Goal: Information Seeking & Learning: Learn about a topic

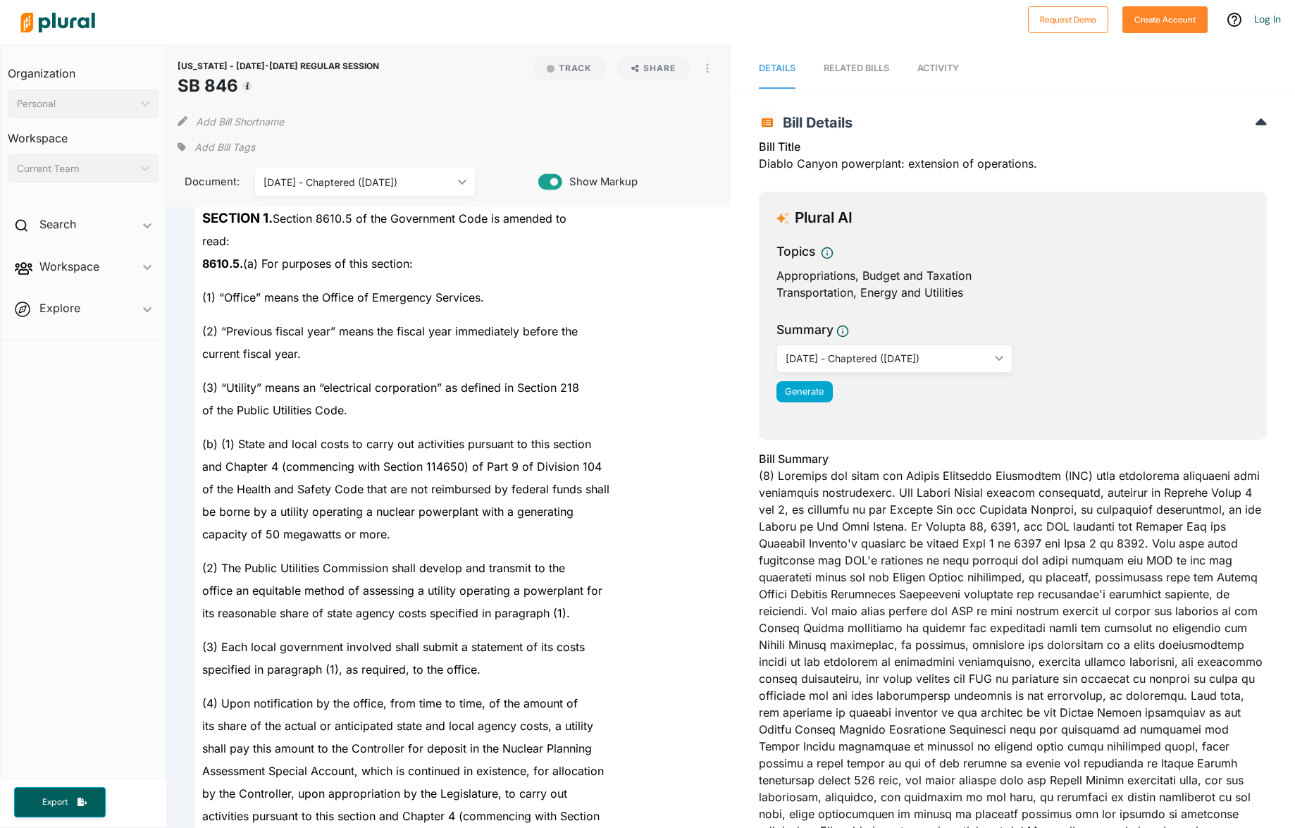
click at [421, 187] on div "[DATE] - Chaptered ([DATE])" at bounding box center [358, 182] width 189 height 15
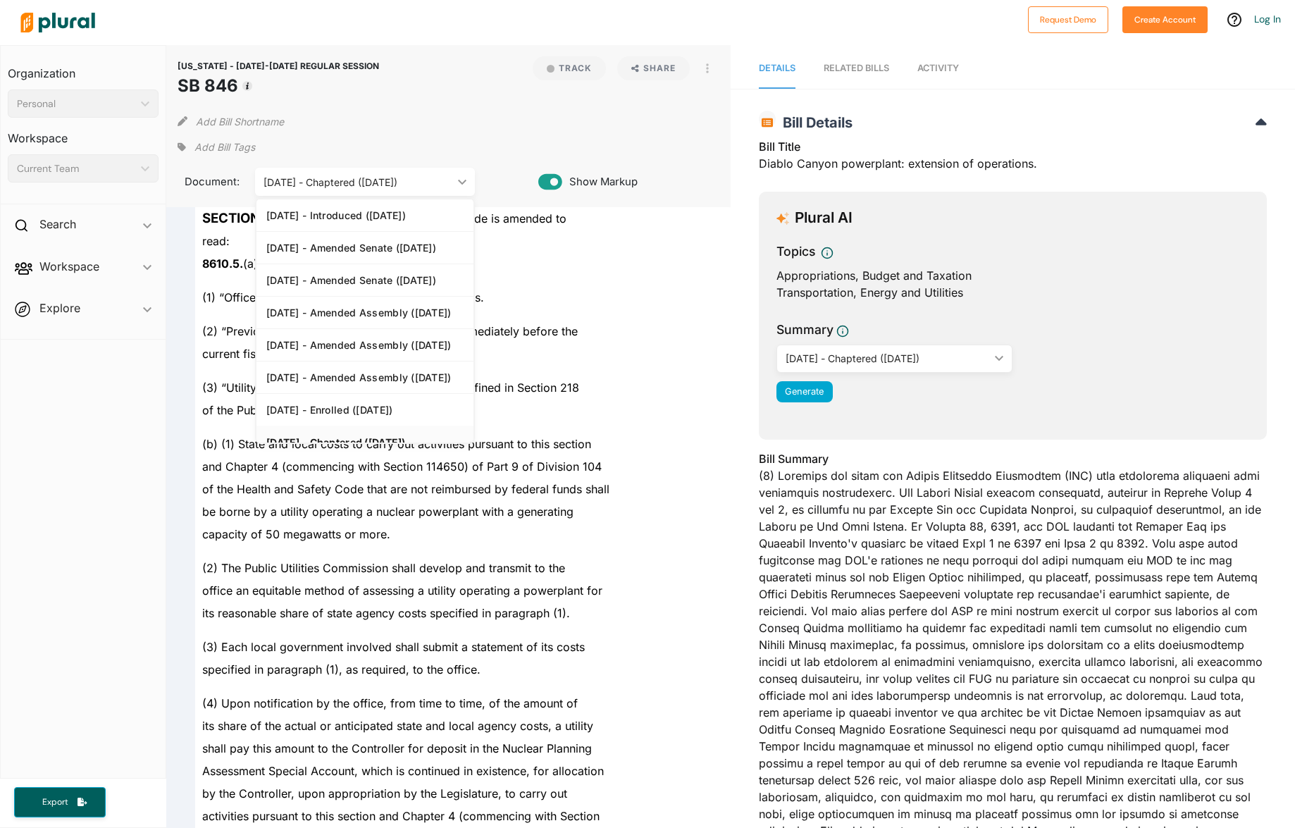
click at [420, 184] on div "[DATE] - Chaptered ([DATE])" at bounding box center [358, 182] width 189 height 15
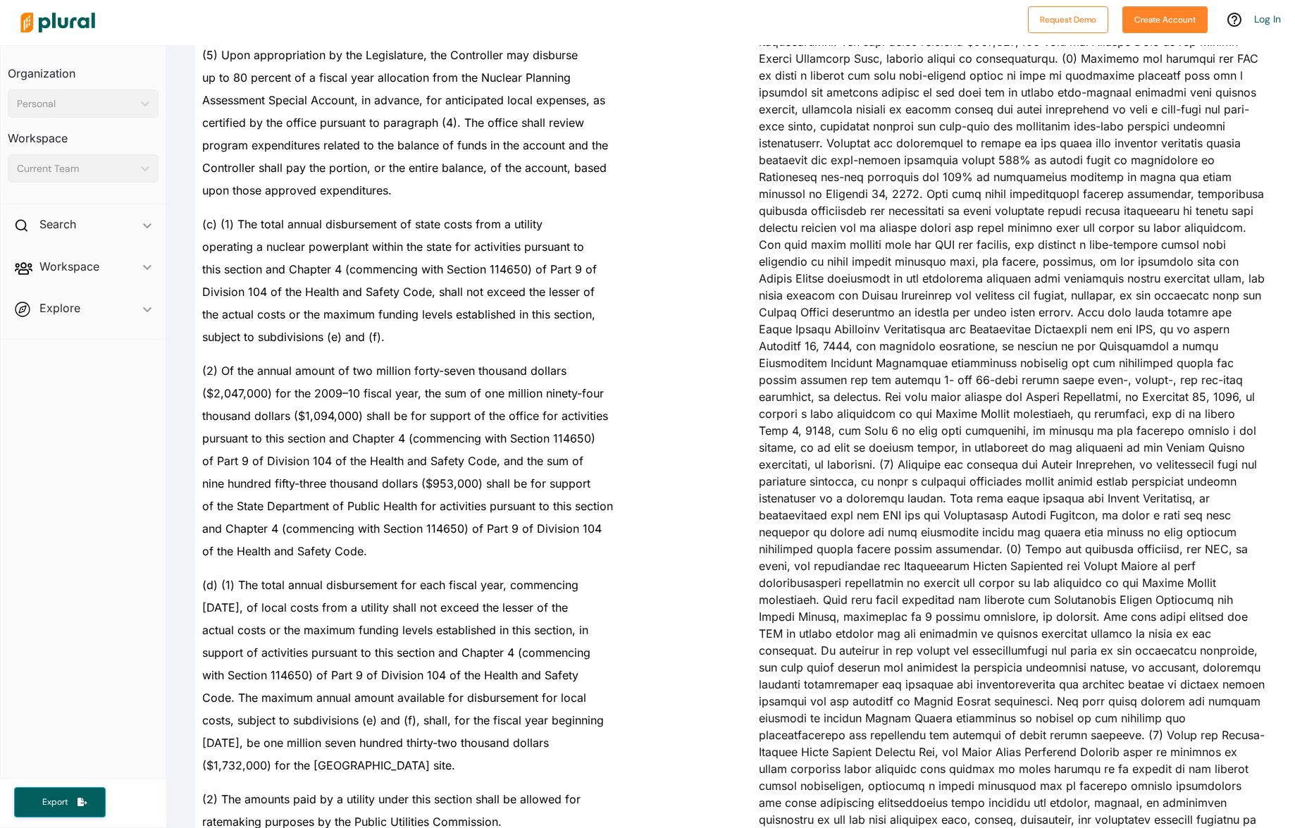
scroll to position [470, 0]
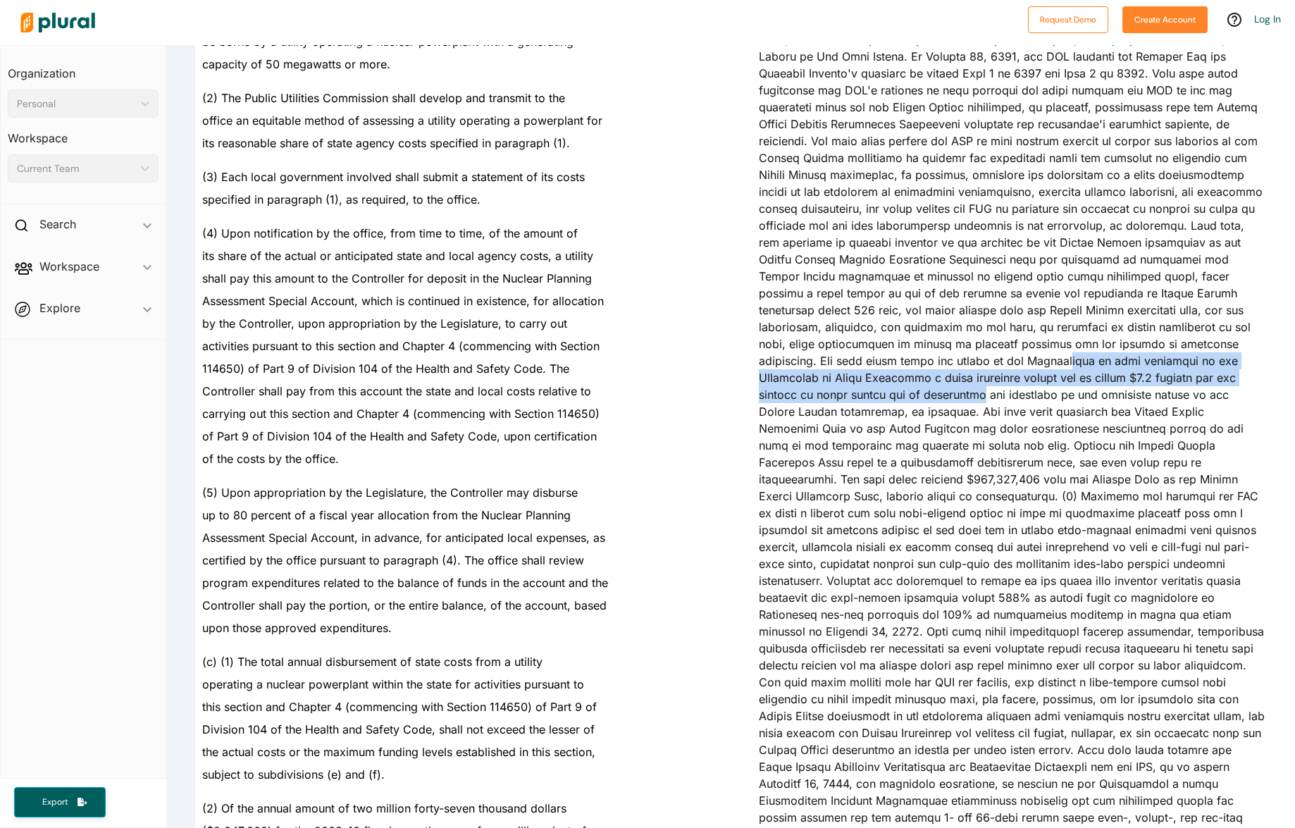
drag, startPoint x: 865, startPoint y: 364, endPoint x: 1237, endPoint y: 369, distance: 371.4
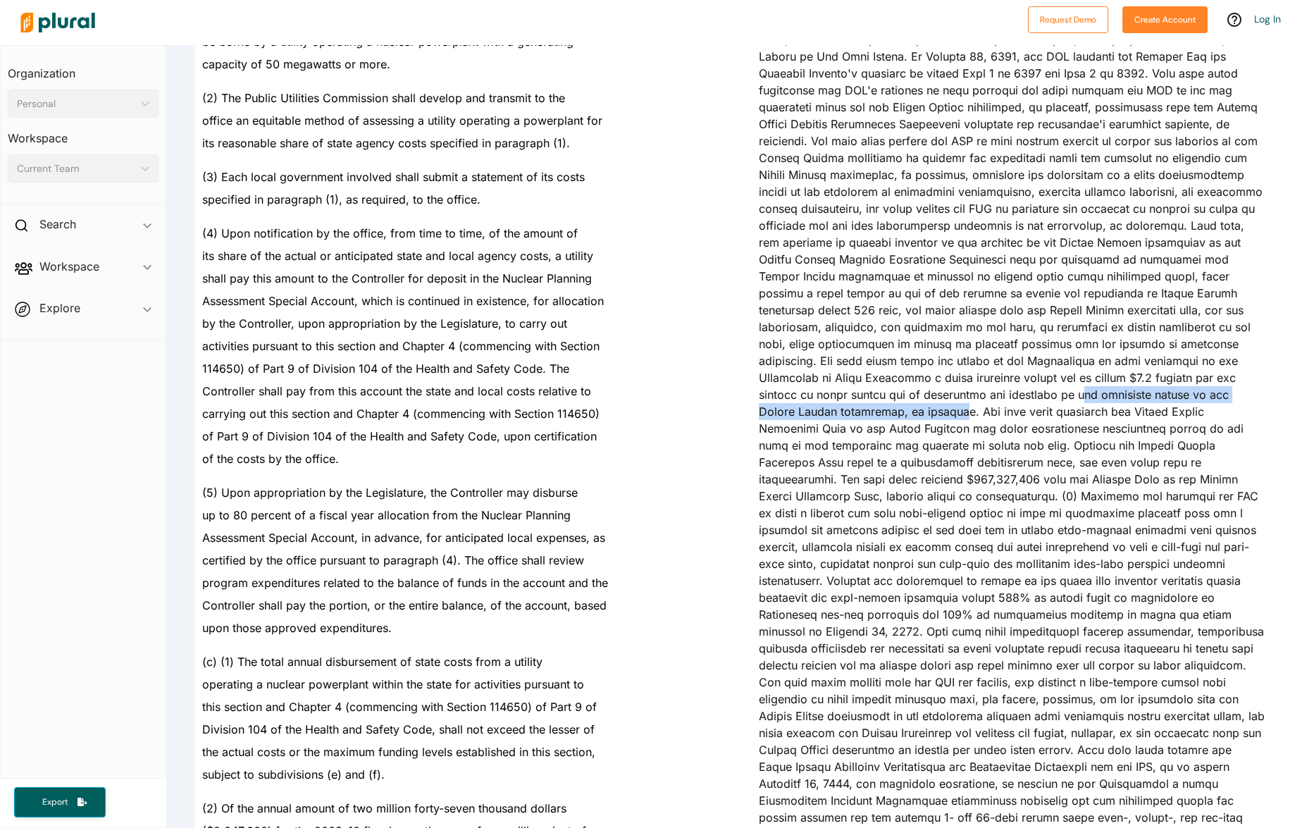
drag, startPoint x: 832, startPoint y: 391, endPoint x: 1176, endPoint y: 395, distance: 344.0
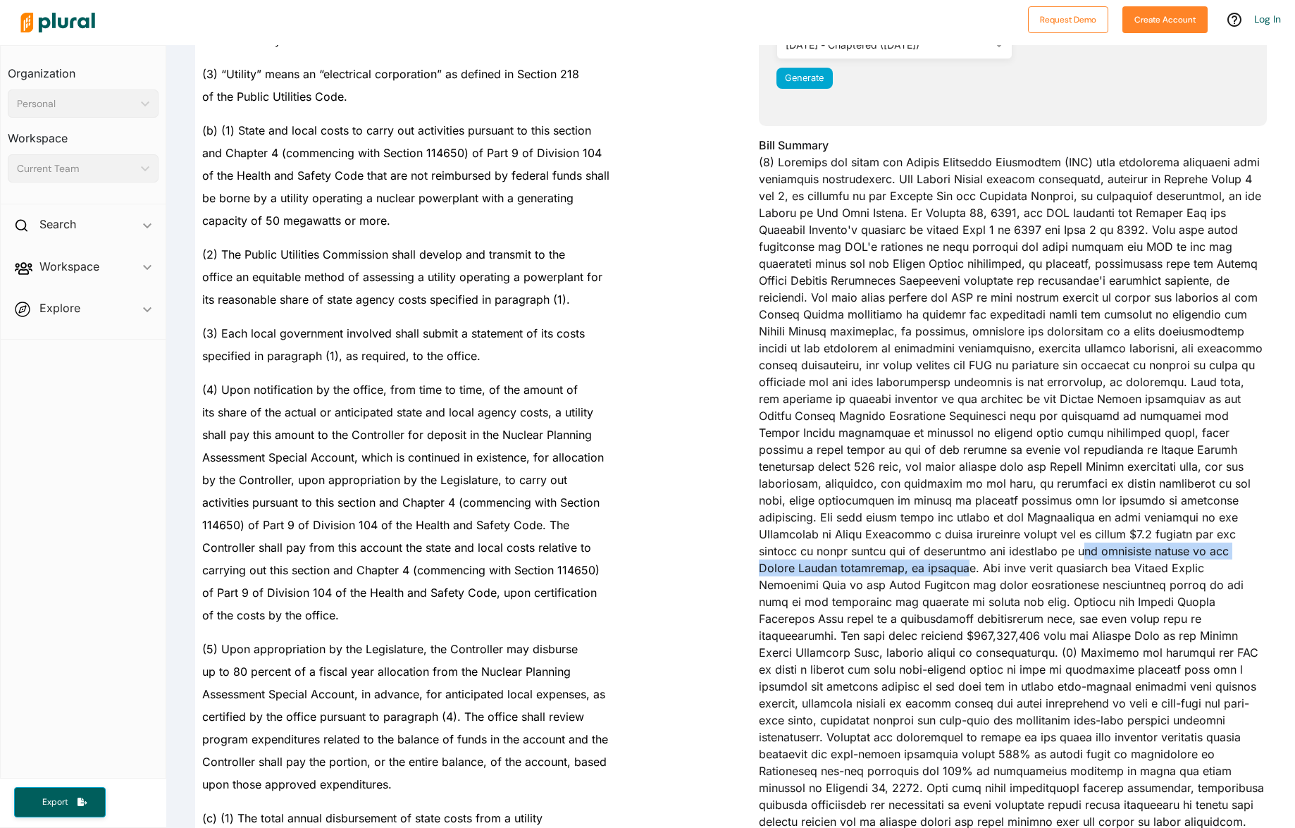
scroll to position [315, 0]
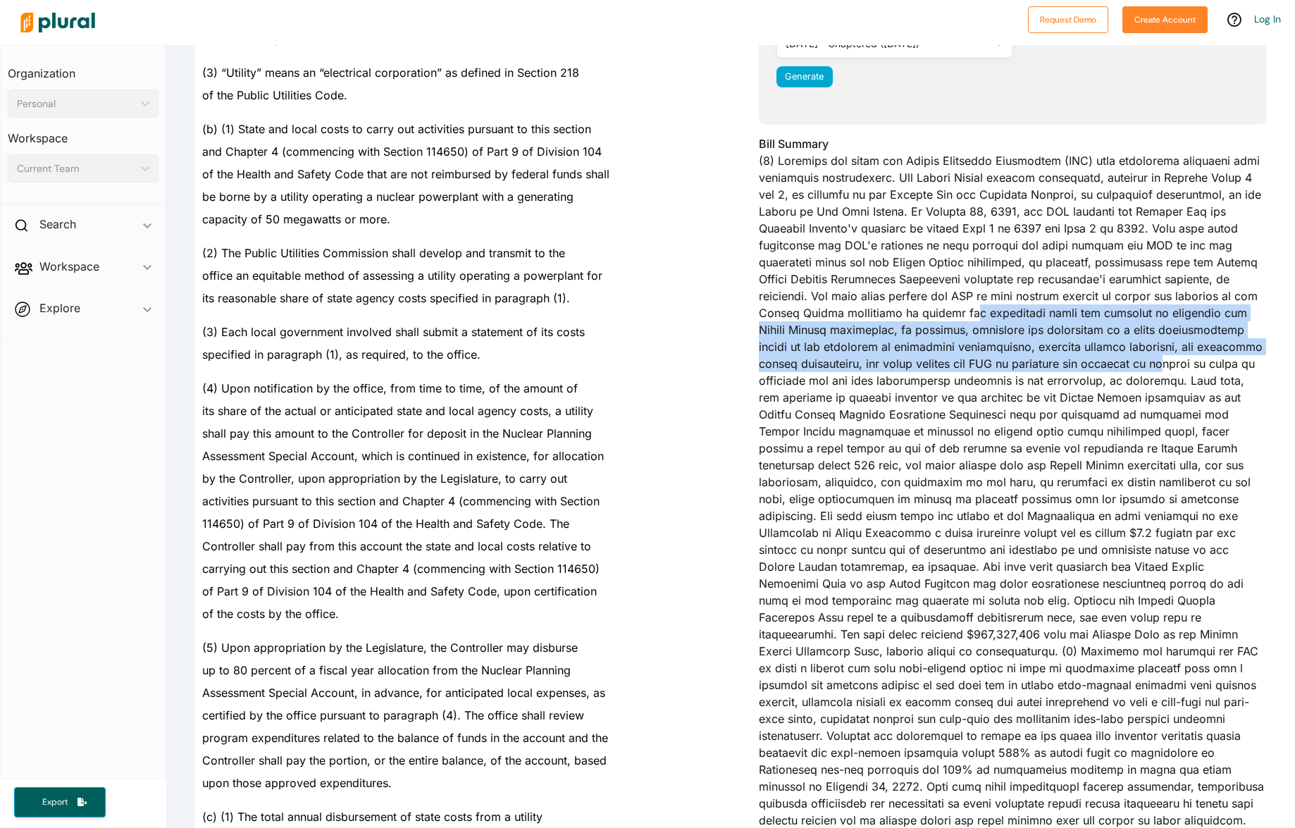
drag, startPoint x: 887, startPoint y: 310, endPoint x: 1143, endPoint y: 364, distance: 261.5
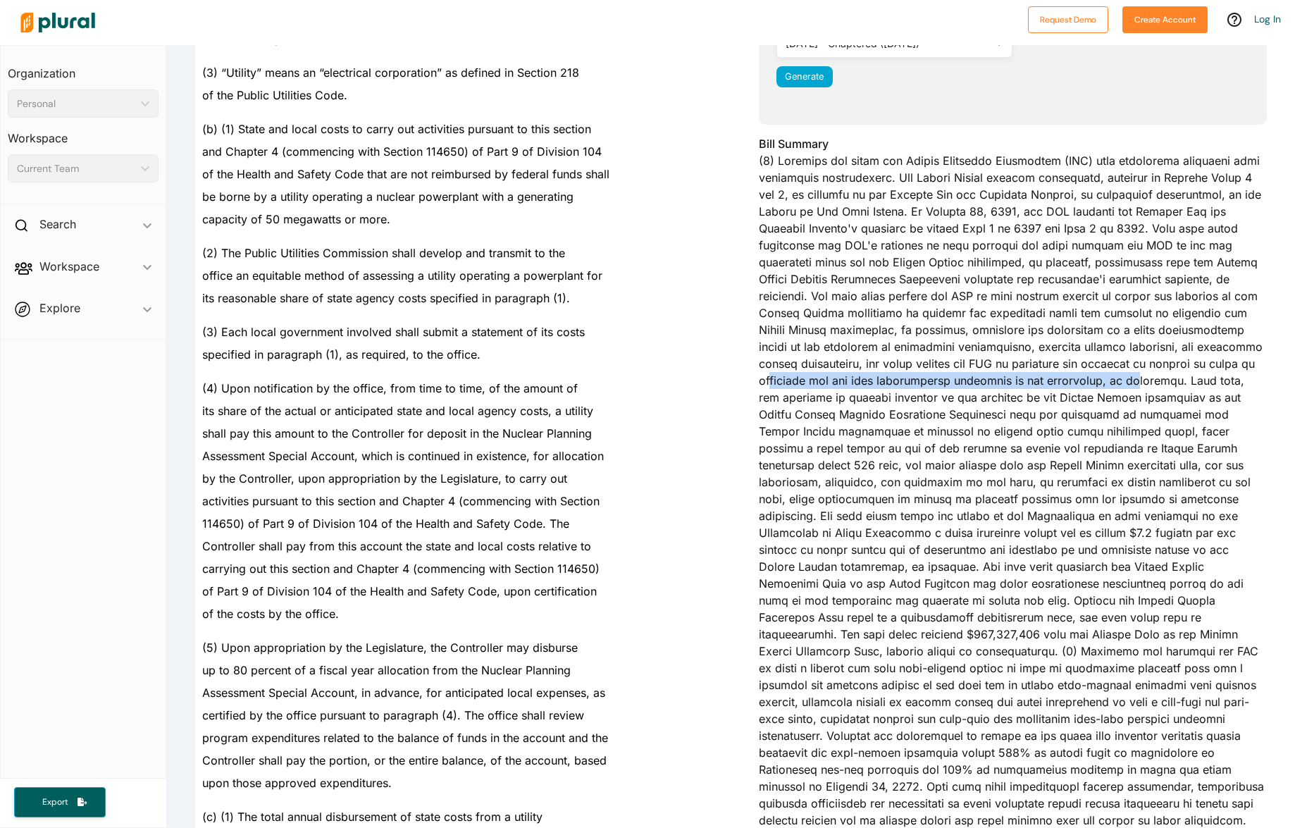
drag, startPoint x: 771, startPoint y: 379, endPoint x: 1149, endPoint y: 381, distance: 377.8
